Goal: Use online tool/utility: Utilize a website feature to perform a specific function

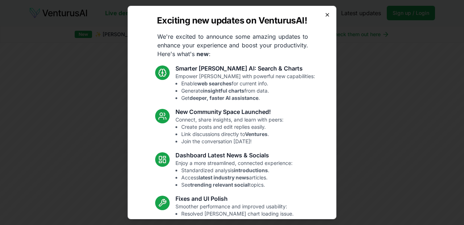
click at [328, 13] on icon "button" at bounding box center [327, 15] width 6 height 6
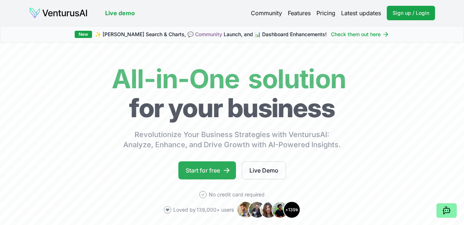
click at [216, 169] on link "Start for free" at bounding box center [207, 171] width 58 height 18
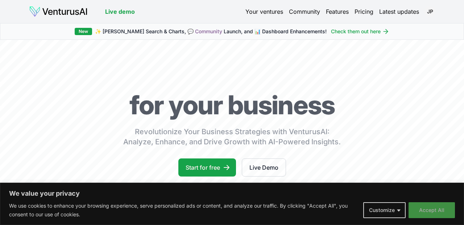
click at [443, 212] on button "Accept All" at bounding box center [431, 210] width 46 height 16
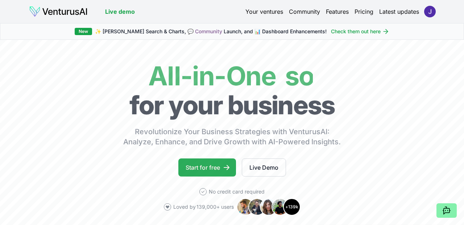
click at [211, 164] on link "Start for free" at bounding box center [207, 168] width 58 height 18
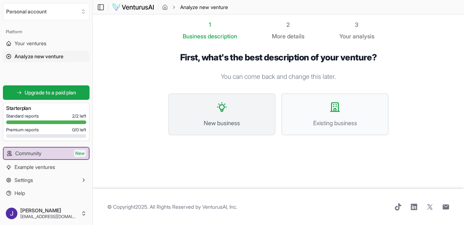
click at [236, 122] on span "New business" at bounding box center [221, 123] width 91 height 9
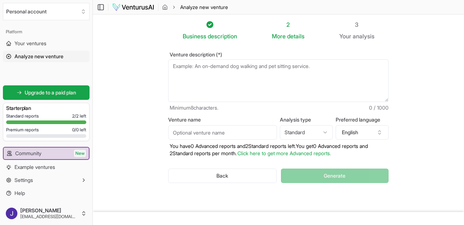
click at [233, 66] on textarea "Venture description (*)" at bounding box center [278, 80] width 220 height 43
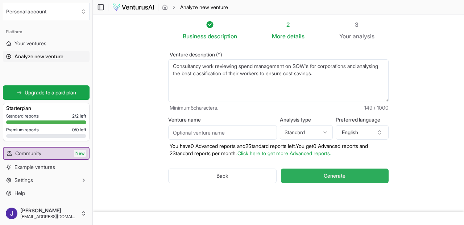
type textarea "Consultancy work reviewing spend management on SOW's for corporations and analy…"
click at [306, 177] on button "Generate" at bounding box center [335, 176] width 108 height 14
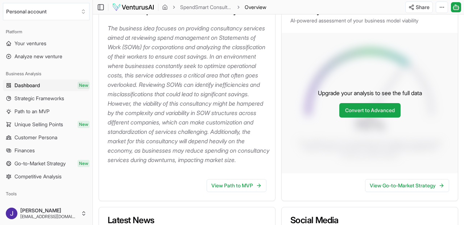
scroll to position [107, 0]
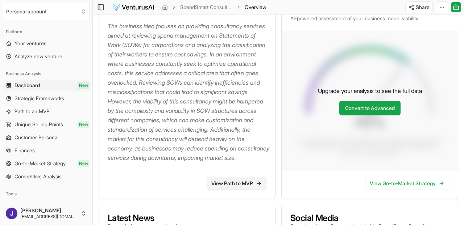
click at [231, 190] on link "View Path to MVP" at bounding box center [236, 183] width 60 height 13
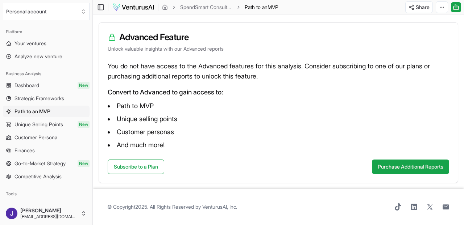
scroll to position [33, 0]
